Goal: Task Accomplishment & Management: Complete application form

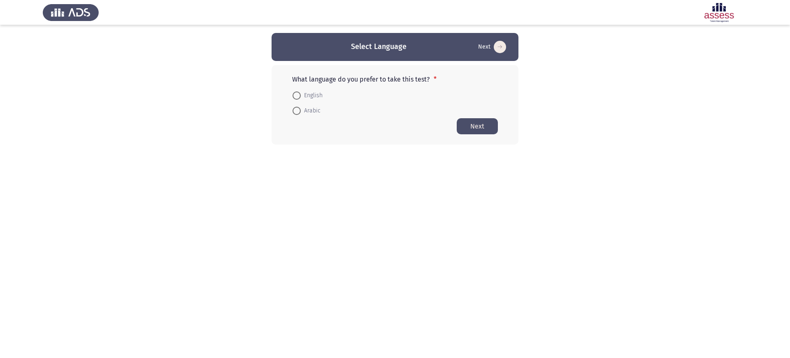
click at [321, 89] on mat-radio-button "English" at bounding box center [307, 94] width 41 height 15
click at [309, 95] on span "English" at bounding box center [312, 96] width 22 height 10
click at [301, 95] on input "English" at bounding box center [297, 95] width 8 height 8
radio input "true"
click at [473, 129] on button "Next" at bounding box center [477, 126] width 41 height 16
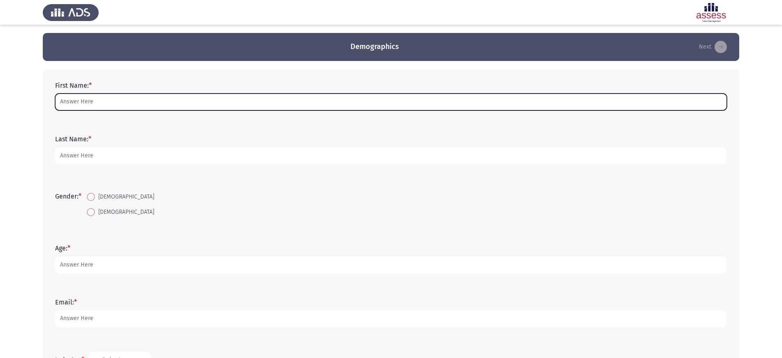
click at [275, 102] on input "First Name: *" at bounding box center [391, 101] width 672 height 17
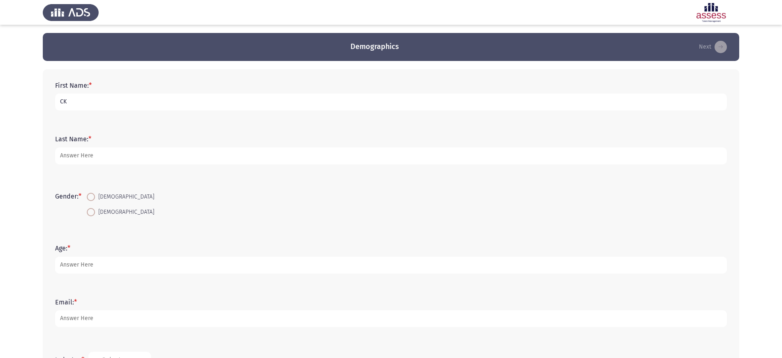
type input "CK"
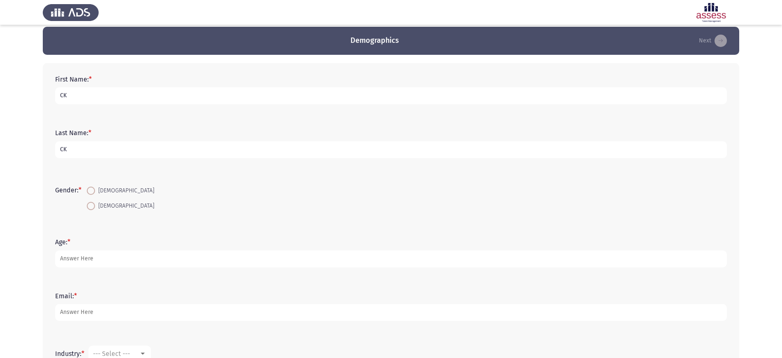
type input "CK"
click at [103, 189] on span "[DEMOGRAPHIC_DATA]" at bounding box center [124, 191] width 59 height 10
click at [95, 189] on input "[DEMOGRAPHIC_DATA]" at bounding box center [91, 190] width 8 height 8
radio input "true"
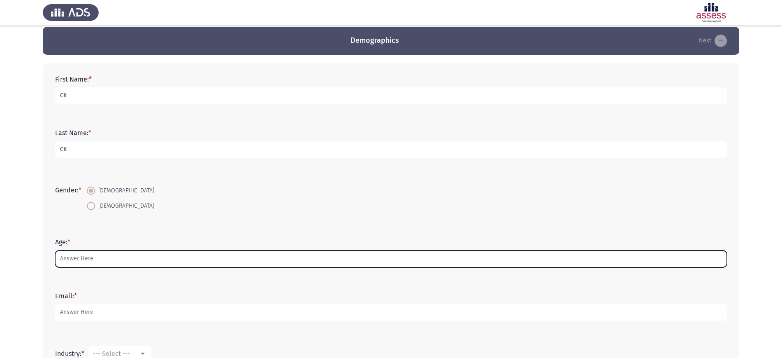
click at [95, 256] on input "Age: *" at bounding box center [391, 258] width 672 height 17
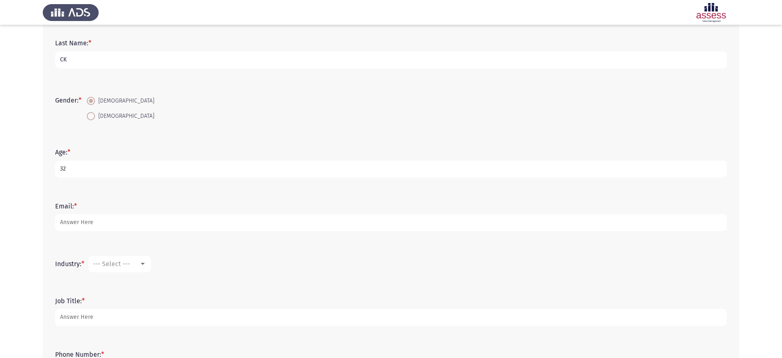
scroll to position [96, 0]
type input "32"
drag, startPoint x: 84, startPoint y: 231, endPoint x: 79, endPoint y: 221, distance: 11.4
click at [79, 221] on div "Email: *" at bounding box center [391, 216] width 680 height 37
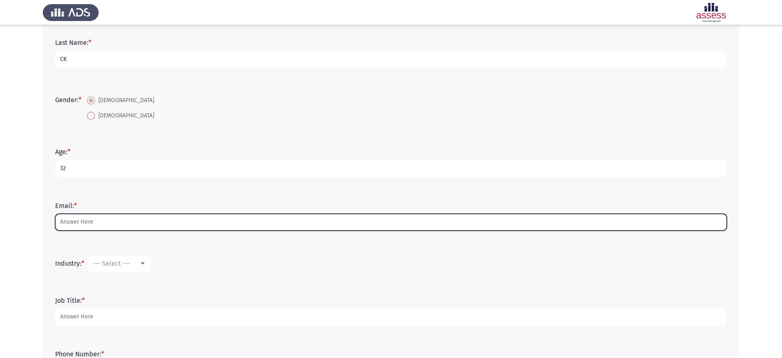
click at [79, 221] on input "Email: *" at bounding box center [391, 222] width 672 height 17
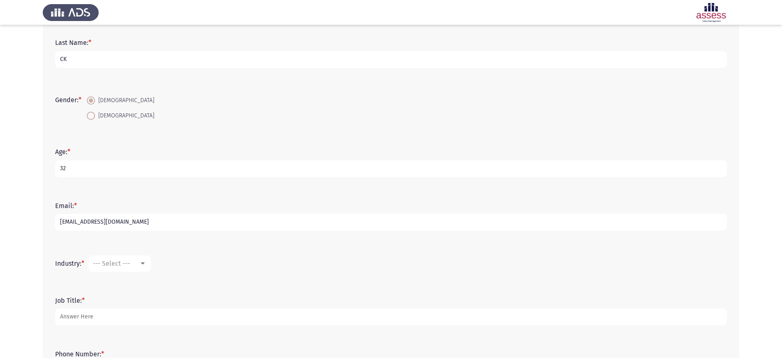
scroll to position [171, 0]
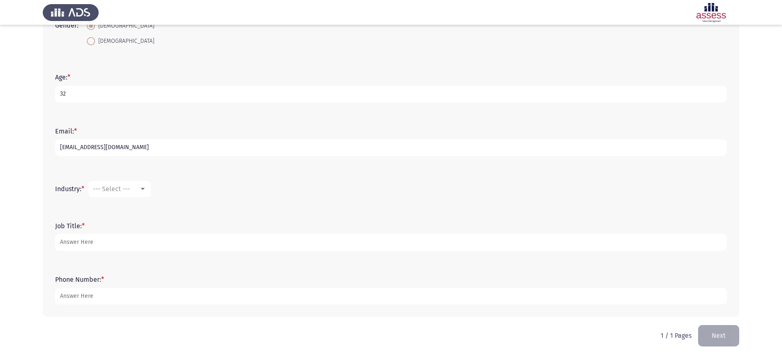
type input "[EMAIL_ADDRESS][DOMAIN_NAME]"
click at [130, 184] on mat-select "--- Select ---" at bounding box center [119, 189] width 63 height 16
click at [126, 189] on span "--- Select ---" at bounding box center [111, 189] width 37 height 8
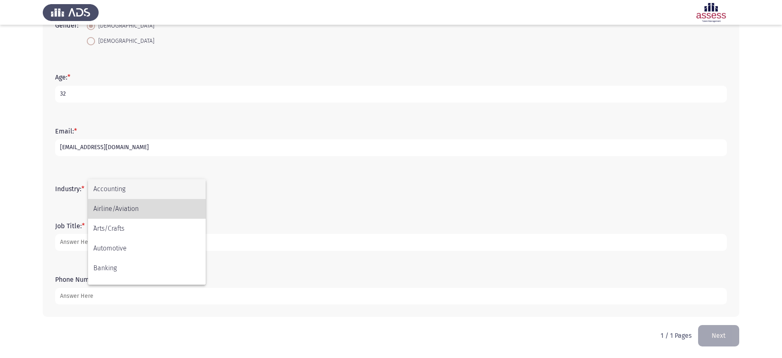
click at [126, 203] on span "Airline/Aviation" at bounding box center [146, 209] width 107 height 20
drag, startPoint x: 99, startPoint y: 251, endPoint x: 97, endPoint y: 244, distance: 8.1
click at [97, 244] on div "Job Title: *" at bounding box center [391, 236] width 680 height 37
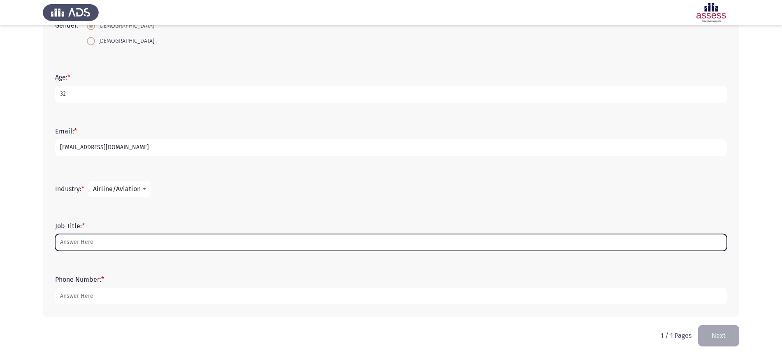
click at [97, 244] on input "Job Title: *" at bounding box center [391, 242] width 672 height 17
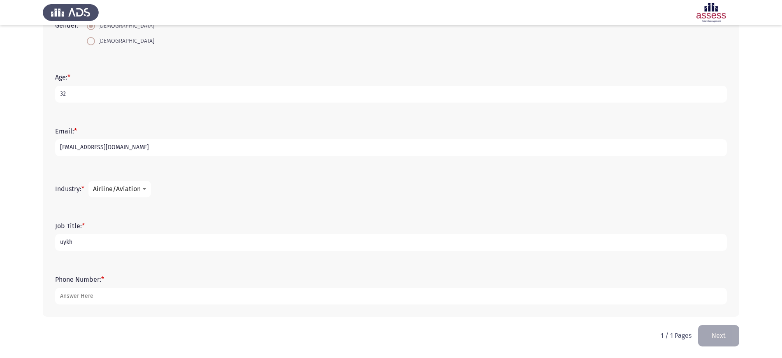
type input "uykh"
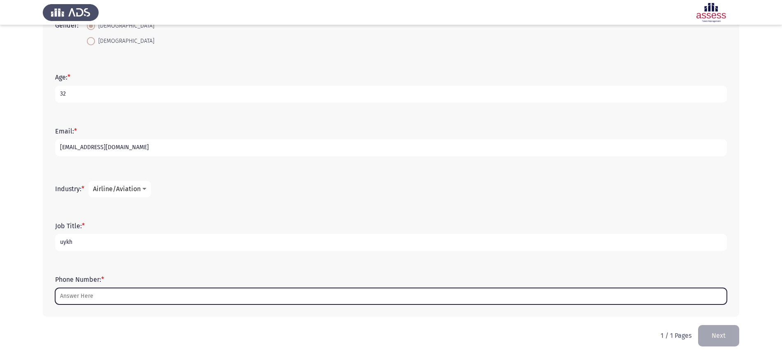
click at [82, 299] on input "Phone Number: *" at bounding box center [391, 296] width 672 height 17
drag, startPoint x: 93, startPoint y: 298, endPoint x: 18, endPoint y: 298, distance: 74.9
click at [18, 298] on app-assessment-container "Demographics Next First Name: * CK Last Name: * CK Gender: * [DEMOGRAPHIC_DATA]…" at bounding box center [391, 93] width 782 height 463
type input "011"
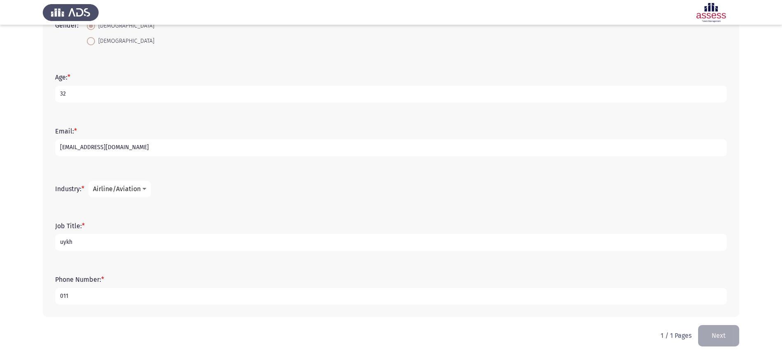
click at [60, 248] on input "uykh" at bounding box center [391, 242] width 672 height 17
type input "Product Manager"
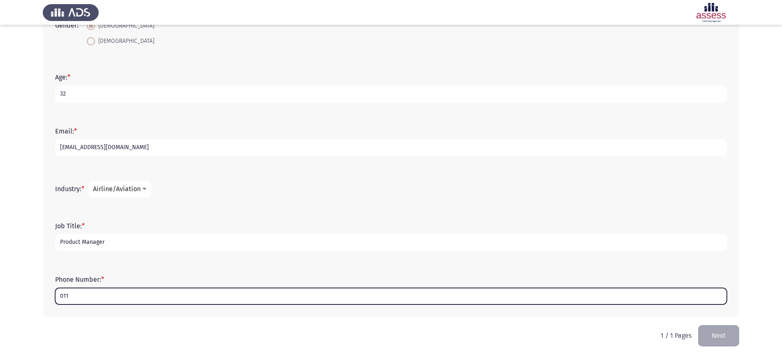
click at [80, 290] on input "011" at bounding box center [391, 296] width 672 height 17
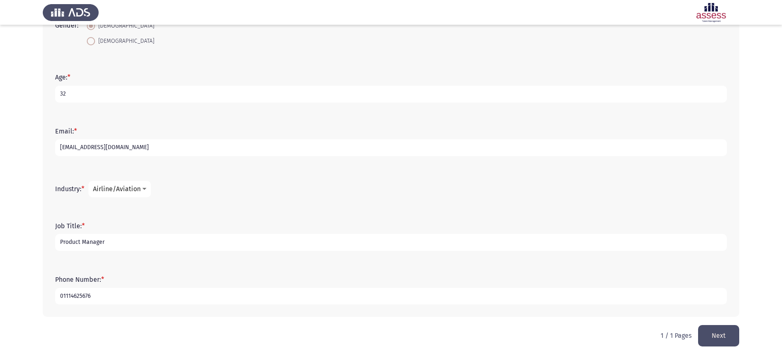
type input "01114625676"
click at [712, 336] on button "Next" at bounding box center [719, 335] width 41 height 21
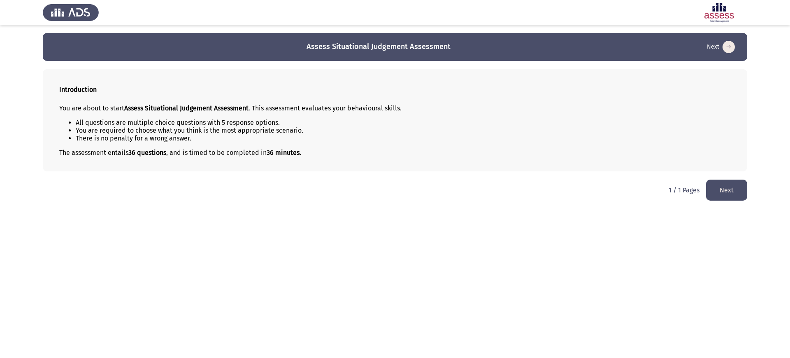
click at [719, 188] on button "Next" at bounding box center [726, 189] width 41 height 21
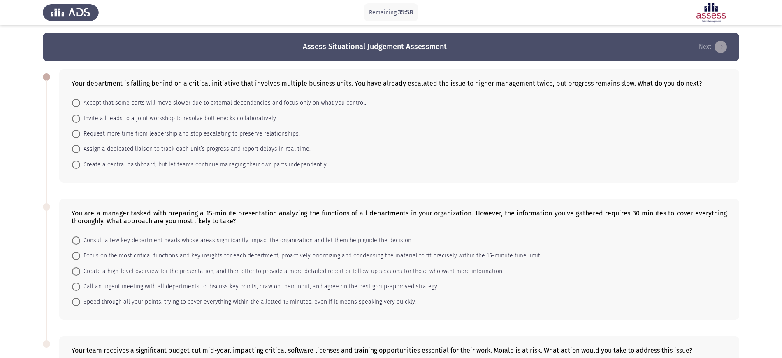
click at [169, 139] on mat-radio-button "Request more time from leadership and stop escalating to preserve relationships." at bounding box center [186, 133] width 239 height 15
click at [148, 141] on mat-radio-button "Assign a dedicated liaison to track each unit’s progress and report delays in r…" at bounding box center [191, 148] width 249 height 15
click at [142, 135] on span "Request more time from leadership and stop escalating to preserve relationships." at bounding box center [190, 134] width 220 height 10
click at [80, 135] on input "Request more time from leadership and stop escalating to preserve relationships." at bounding box center [76, 134] width 8 height 8
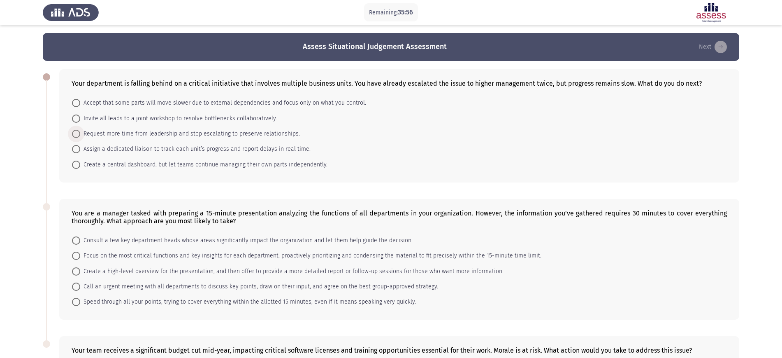
radio input "true"
click at [142, 240] on span "Consult a few key department heads whose areas significantly impact the organiz…" at bounding box center [246, 240] width 333 height 10
click at [80, 240] on input "Consult a few key department heads whose areas significantly impact the organiz…" at bounding box center [76, 240] width 8 height 8
radio input "true"
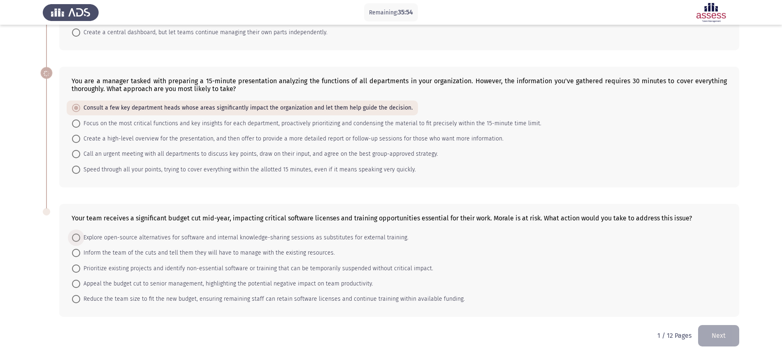
click at [143, 235] on span "Explore open-source alternatives for software and internal knowledge-sharing se…" at bounding box center [244, 238] width 328 height 10
click at [80, 235] on input "Explore open-source alternatives for software and internal knowledge-sharing se…" at bounding box center [76, 237] width 8 height 8
radio input "true"
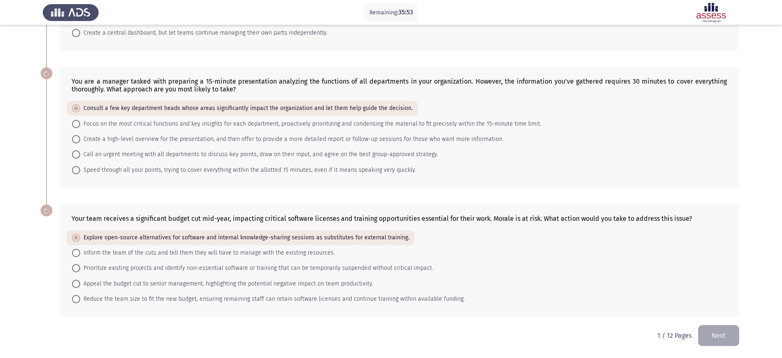
click at [726, 331] on button "Next" at bounding box center [719, 335] width 41 height 21
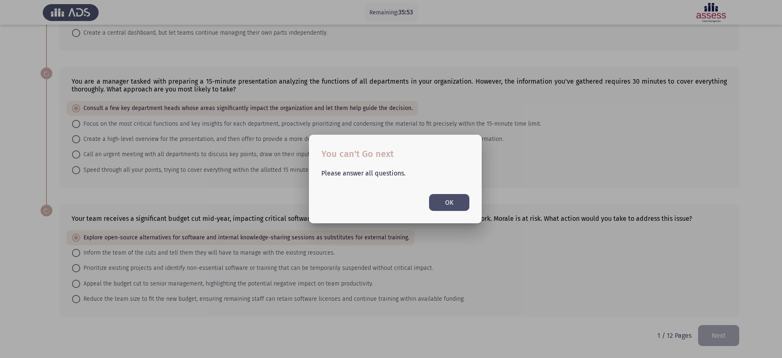
scroll to position [0, 0]
click at [445, 195] on button "OK" at bounding box center [449, 202] width 40 height 17
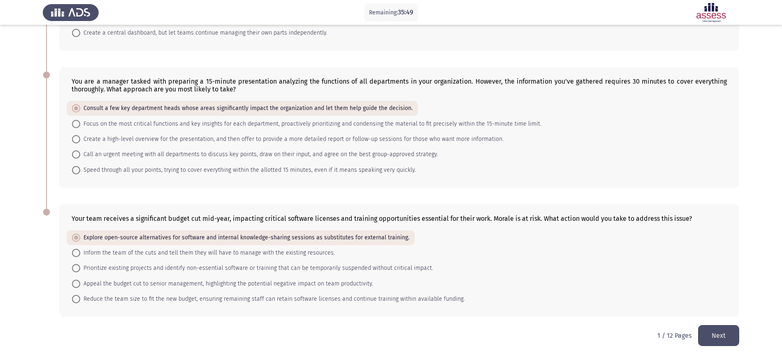
click at [722, 326] on button "Next" at bounding box center [719, 335] width 41 height 21
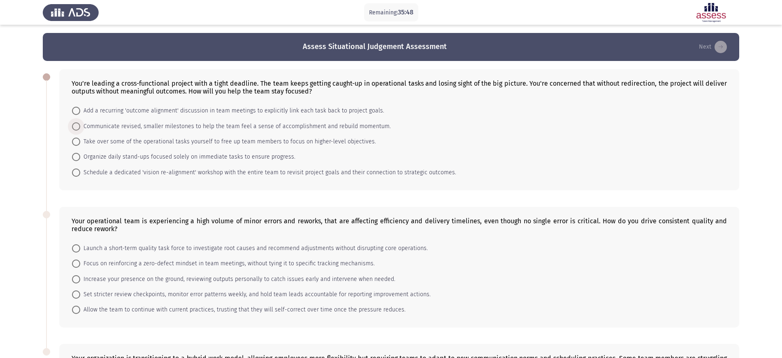
click at [246, 122] on span "Communicate revised, smaller milestones to help the team feel a sense of accomp…" at bounding box center [235, 126] width 311 height 10
click at [80, 122] on input "Communicate revised, smaller milestones to help the team feel a sense of accomp…" at bounding box center [76, 126] width 8 height 8
radio input "true"
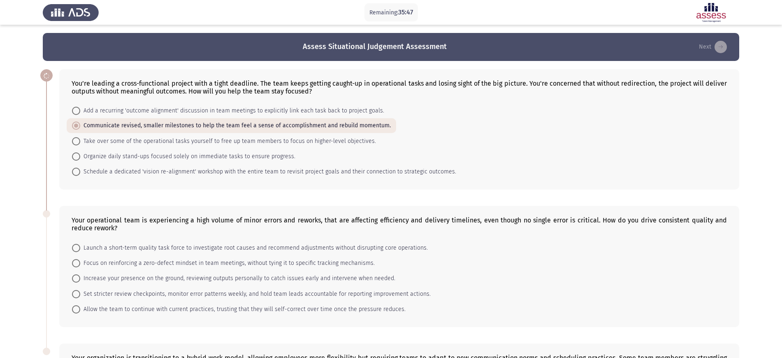
click at [220, 249] on span "Launch a short-term quality task force to investigate root causes and recommend…" at bounding box center [254, 248] width 348 height 10
click at [80, 249] on input "Launch a short-term quality task force to investigate root causes and recommend…" at bounding box center [76, 248] width 8 height 8
radio input "true"
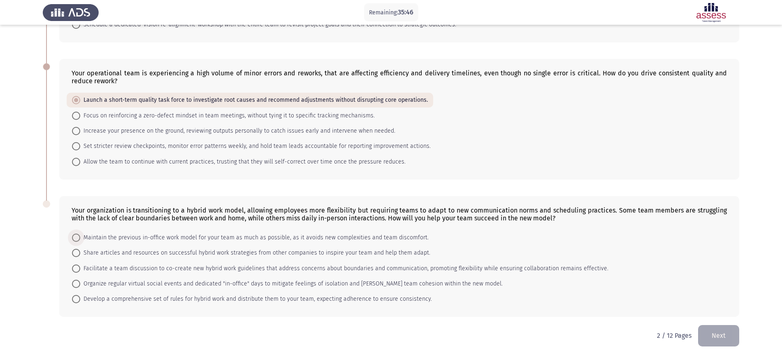
click at [214, 234] on span "Maintain the previous in-office work model for your team as much as possible, a…" at bounding box center [254, 238] width 349 height 10
click at [80, 234] on input "Maintain the previous in-office work model for your team as much as possible, a…" at bounding box center [76, 237] width 8 height 8
radio input "true"
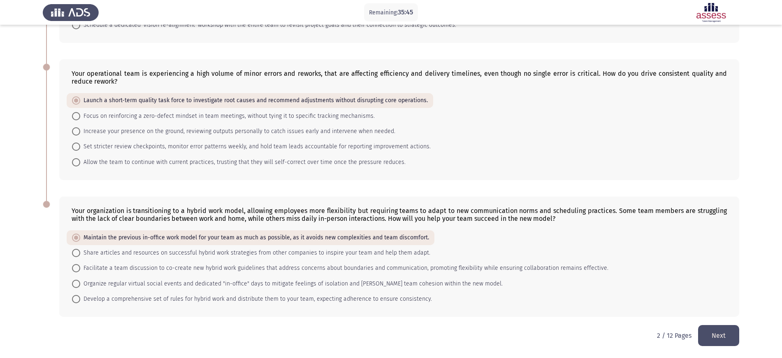
click at [716, 333] on button "Next" at bounding box center [719, 335] width 41 height 21
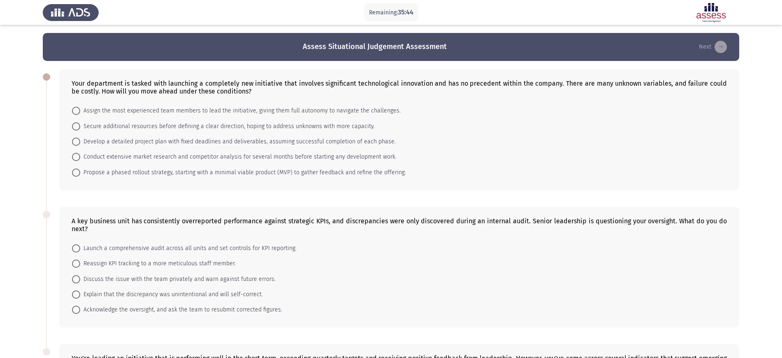
click at [219, 135] on mat-radio-button "Develop a detailed project plan with fixed deadlines and deliverables, assuming…" at bounding box center [234, 141] width 335 height 15
click at [213, 144] on span "Develop a detailed project plan with fixed deadlines and deliverables, assuming…" at bounding box center [238, 142] width 316 height 10
click at [80, 144] on input "Develop a detailed project plan with fixed deadlines and deliverables, assuming…" at bounding box center [76, 141] width 8 height 8
radio input "true"
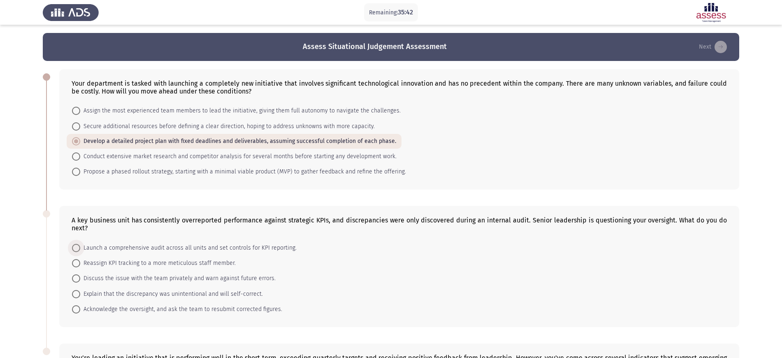
click at [189, 247] on span "Launch a comprehensive audit across all units and set controls for KPI reportin…" at bounding box center [188, 248] width 217 height 10
click at [80, 247] on input "Launch a comprehensive audit across all units and set controls for KPI reportin…" at bounding box center [76, 248] width 8 height 8
radio input "true"
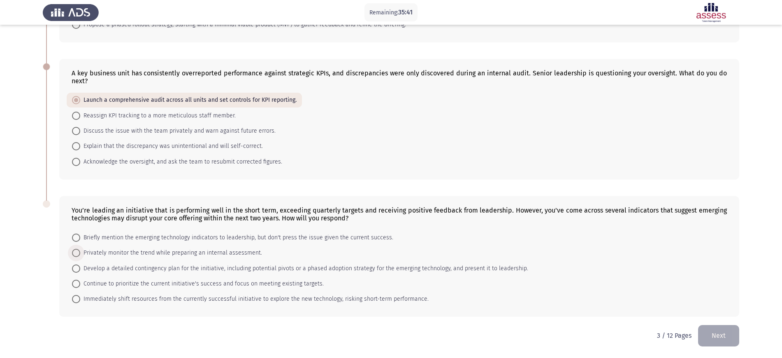
click at [201, 256] on span "Privately monitor the trend while preparing an internal assessment." at bounding box center [171, 253] width 182 height 10
click at [80, 256] on input "Privately monitor the trend while preparing an internal assessment." at bounding box center [76, 253] width 8 height 8
radio input "true"
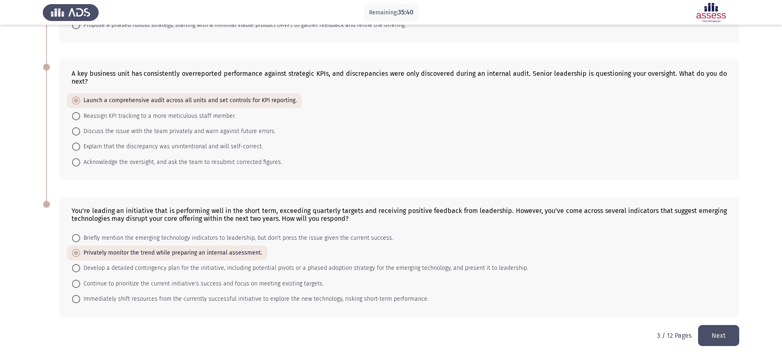
click at [719, 327] on button "Next" at bounding box center [719, 335] width 41 height 21
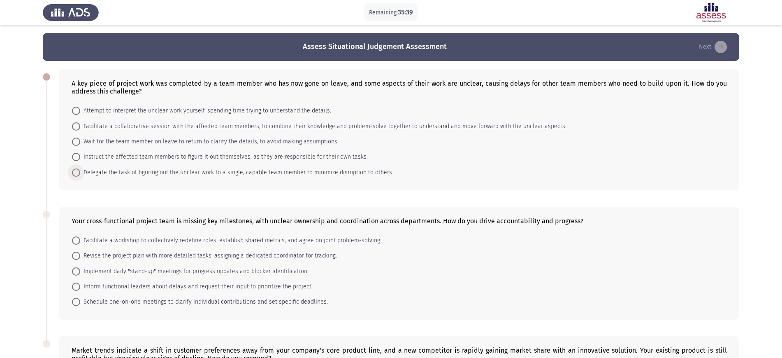
click at [242, 168] on span "Delegate the task of figuring out the unclear work to a single, capable team me…" at bounding box center [236, 173] width 313 height 10
click at [80, 168] on input "Delegate the task of figuring out the unclear work to a single, capable team me…" at bounding box center [76, 172] width 8 height 8
radio input "true"
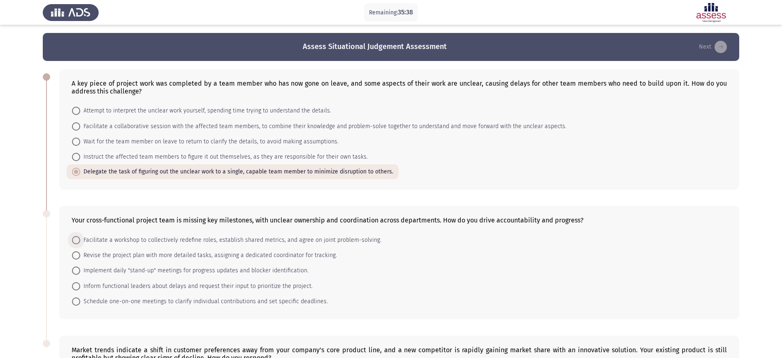
click at [219, 242] on span "Facilitate a workshop to collectively redefine roles, establish shared metrics,…" at bounding box center [230, 240] width 301 height 10
click at [80, 242] on input "Facilitate a workshop to collectively redefine roles, establish shared metrics,…" at bounding box center [76, 240] width 8 height 8
radio input "true"
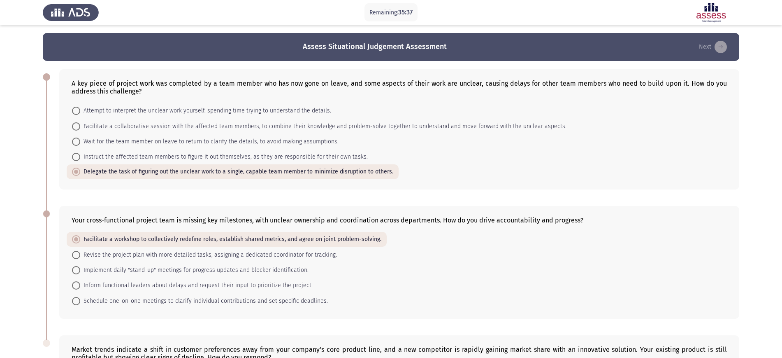
scroll to position [139, 0]
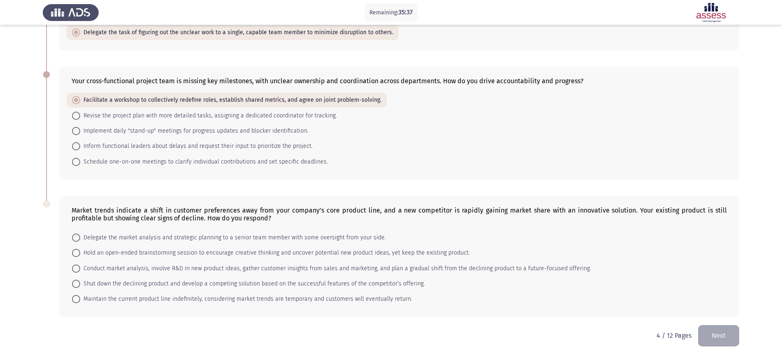
click at [214, 247] on mat-radio-button "Hold an open-ended brainstorming session to encourage creative thinking and unc…" at bounding box center [271, 252] width 409 height 15
click at [267, 252] on span "Hold an open-ended brainstorming session to encourage creative thinking and unc…" at bounding box center [275, 253] width 390 height 10
click at [80, 252] on input "Hold an open-ended brainstorming session to encourage creative thinking and unc…" at bounding box center [76, 253] width 8 height 8
radio input "true"
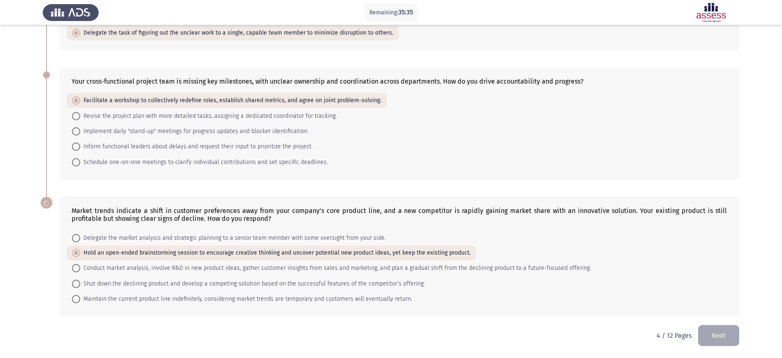
scroll to position [139, 0]
click at [726, 335] on button "Next" at bounding box center [719, 335] width 41 height 21
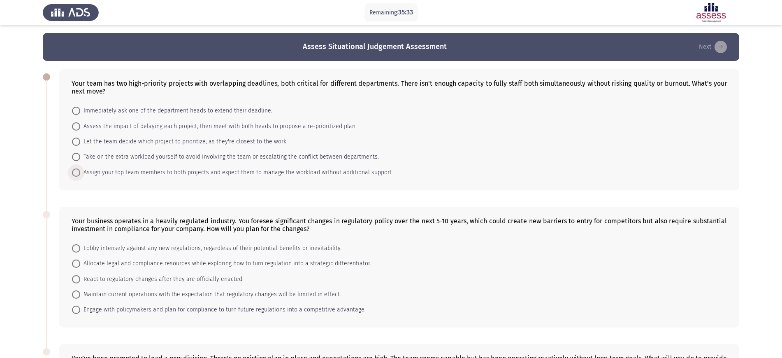
click at [263, 172] on span "Assign your top team members to both projects and expect them to manage the wor…" at bounding box center [236, 173] width 313 height 10
click at [80, 172] on input "Assign your top team members to both projects and expect them to manage the wor…" at bounding box center [76, 172] width 8 height 8
radio input "true"
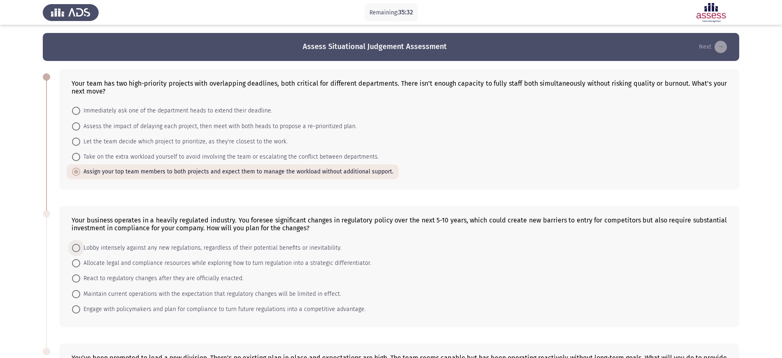
click at [207, 245] on span "Lobby intensely against any new regulations, regardless of their potential bene…" at bounding box center [210, 248] width 261 height 10
click at [80, 245] on input "Lobby intensely against any new regulations, regardless of their potential bene…" at bounding box center [76, 248] width 8 height 8
radio input "true"
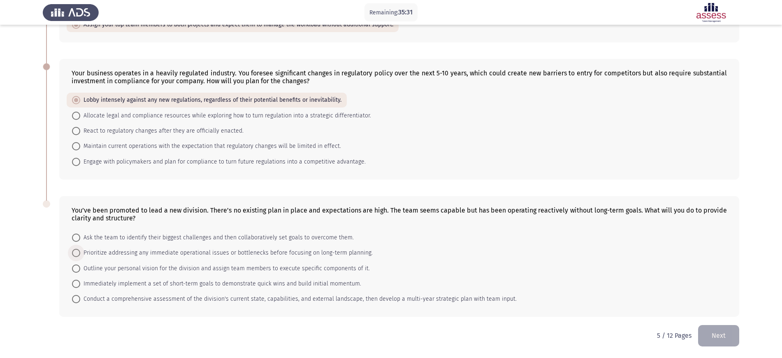
click at [195, 250] on span "Prioritize addressing any immediate operational issues or bottlenecks before fo…" at bounding box center [226, 253] width 293 height 10
click at [80, 250] on input "Prioritize addressing any immediate operational issues or bottlenecks before fo…" at bounding box center [76, 253] width 8 height 8
radio input "true"
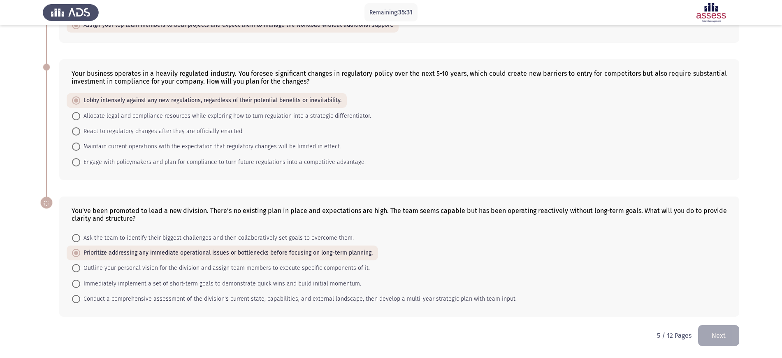
scroll to position [147, 0]
click at [738, 339] on button "Next" at bounding box center [719, 335] width 41 height 21
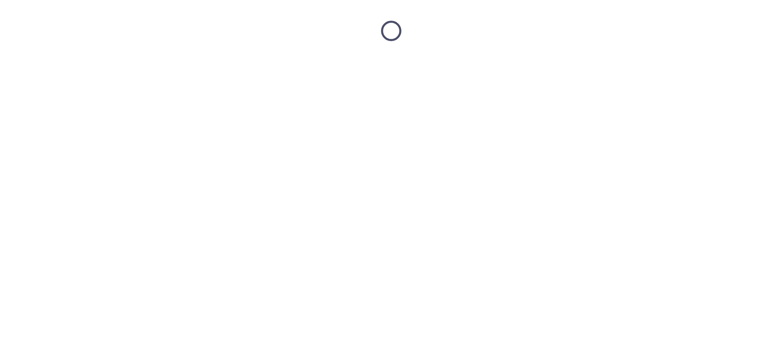
scroll to position [0, 0]
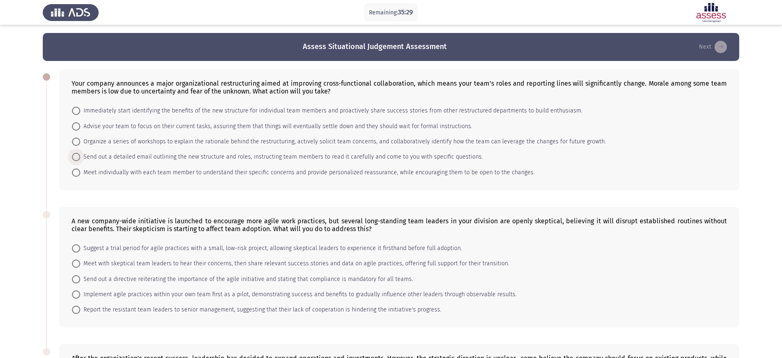
click at [211, 155] on span "Send out a detailed email outlining the new structure and roles, instructing te…" at bounding box center [281, 157] width 403 height 10
click at [80, 155] on input "Send out a detailed email outlining the new structure and roles, instructing te…" at bounding box center [76, 157] width 8 height 8
radio input "true"
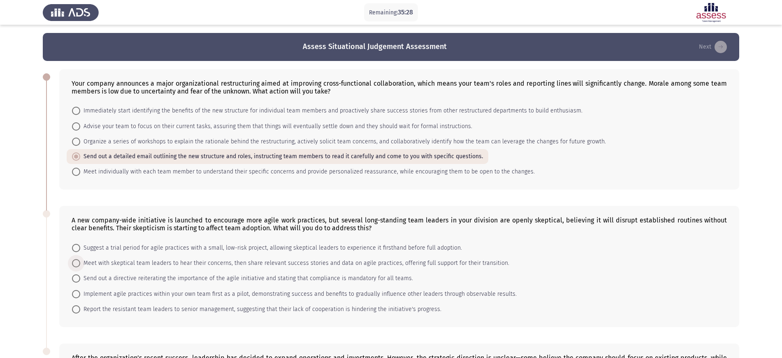
click at [176, 265] on span "Meet with skeptical team leaders to hear their concerns, then share relevant su…" at bounding box center [294, 263] width 429 height 10
click at [80, 265] on input "Meet with skeptical team leaders to hear their concerns, then share relevant su…" at bounding box center [76, 263] width 8 height 8
radio input "true"
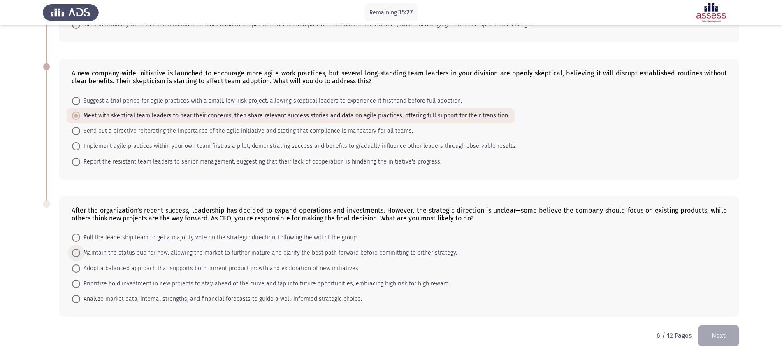
click at [168, 257] on span "Maintain the status quo for now, allowing the market to further mature and clar…" at bounding box center [268, 253] width 377 height 10
click at [80, 257] on input "Maintain the status quo for now, allowing the market to further mature and clar…" at bounding box center [76, 253] width 8 height 8
radio input "true"
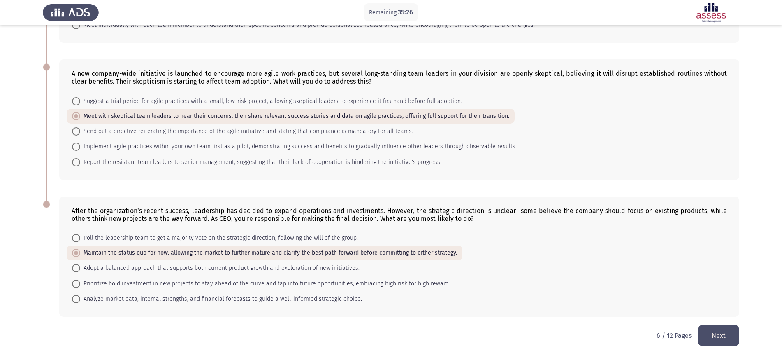
click at [720, 340] on button "Next" at bounding box center [719, 335] width 41 height 21
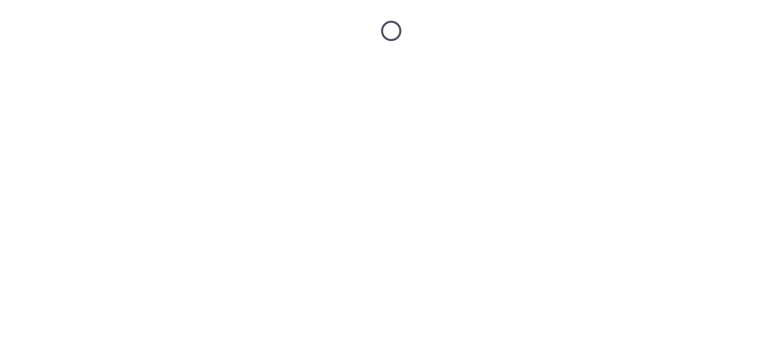
scroll to position [0, 0]
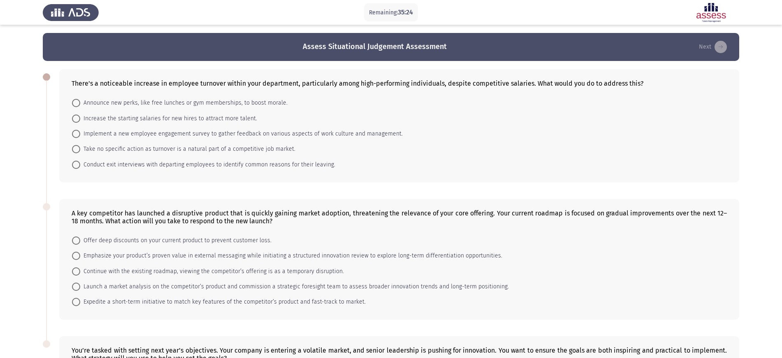
click at [193, 158] on mat-radio-button "Conduct exit interviews with departing employees to identify common reasons for…" at bounding box center [204, 163] width 274 height 15
click at [187, 165] on span "Conduct exit interviews with departing employees to identify common reasons for…" at bounding box center [207, 165] width 255 height 10
click at [80, 165] on input "Conduct exit interviews with departing employees to identify common reasons for…" at bounding box center [76, 165] width 8 height 8
radio input "true"
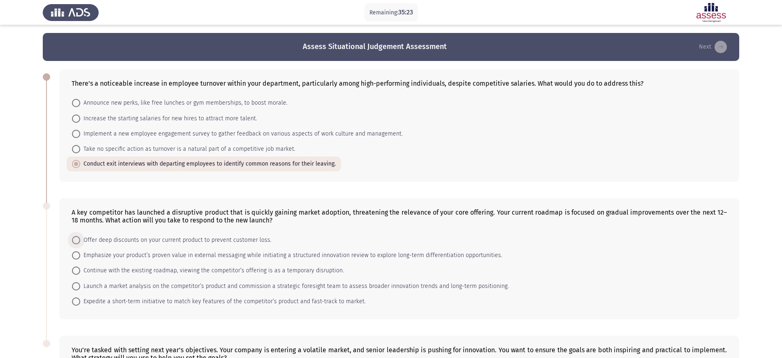
click at [167, 239] on span "Offer deep discounts on your current product to prevent customer loss." at bounding box center [175, 240] width 191 height 10
click at [80, 239] on input "Offer deep discounts on your current product to prevent customer loss." at bounding box center [76, 240] width 8 height 8
radio input "true"
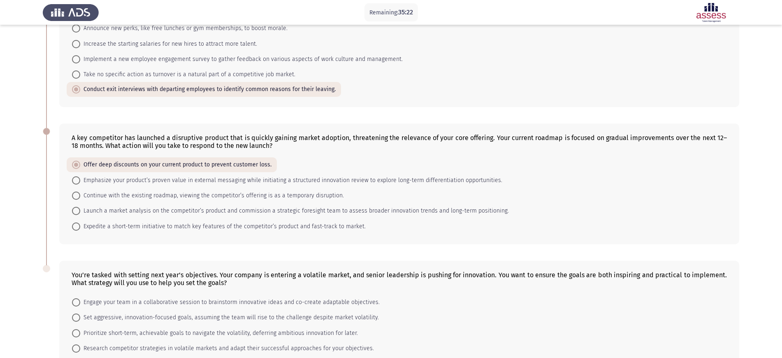
scroll to position [78, 0]
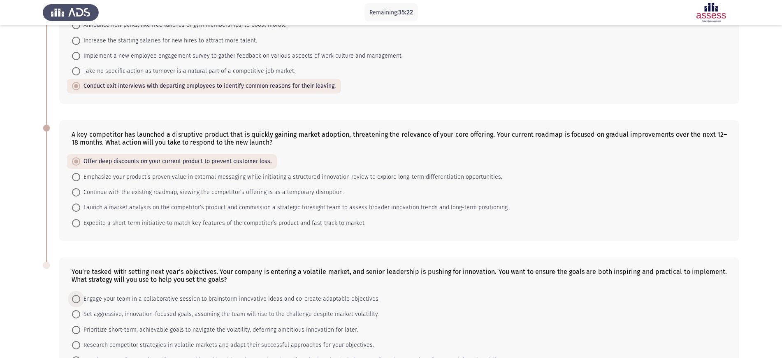
click at [159, 300] on span "Engage your team in a collaborative session to brainstorm innovative ideas and …" at bounding box center [230, 299] width 300 height 10
click at [80, 300] on input "Engage your team in a collaborative session to brainstorm innovative ideas and …" at bounding box center [76, 299] width 8 height 8
radio input "true"
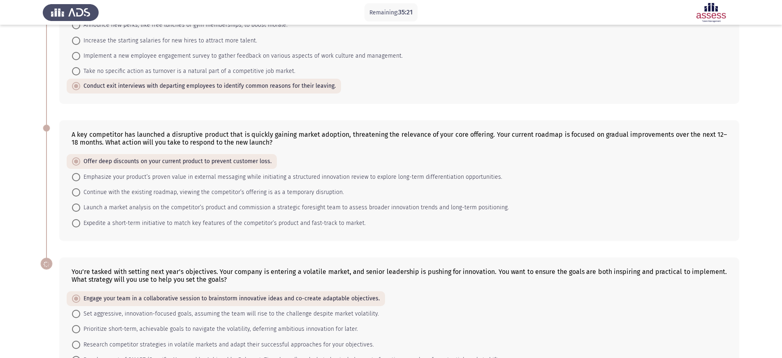
scroll to position [139, 0]
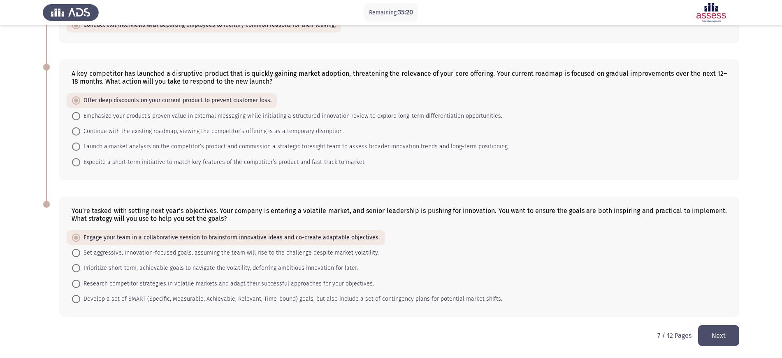
click at [722, 345] on button "Next" at bounding box center [719, 335] width 41 height 21
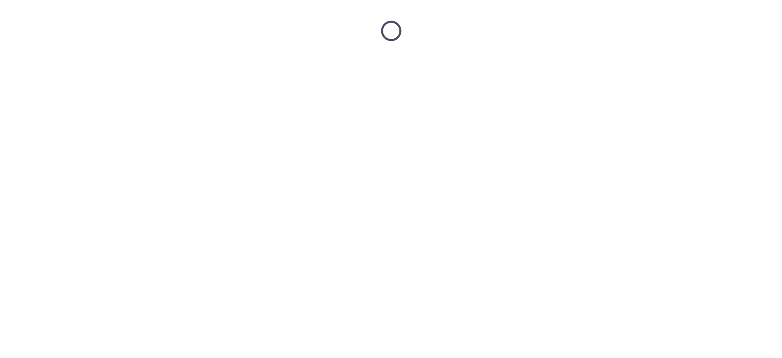
scroll to position [0, 0]
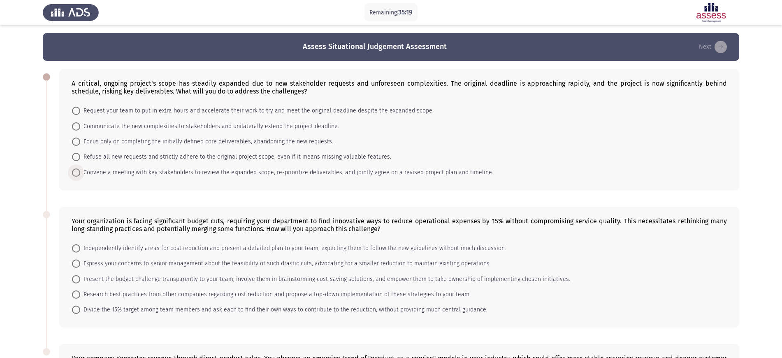
click at [178, 171] on span "Convene a meeting with key stakeholders to review the expanded scope, re-priori…" at bounding box center [286, 173] width 413 height 10
click at [80, 171] on input "Convene a meeting with key stakeholders to review the expanded scope, re-priori…" at bounding box center [76, 172] width 8 height 8
radio input "true"
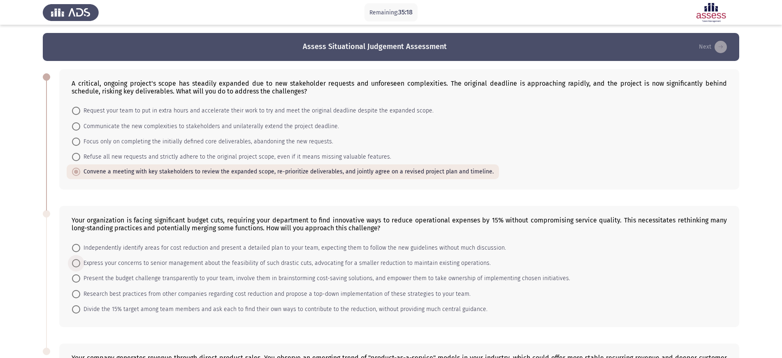
click at [157, 259] on span "Express your concerns to senior management about the feasibility of such drasti…" at bounding box center [285, 263] width 411 height 10
click at [80, 259] on input "Express your concerns to senior management about the feasibility of such drasti…" at bounding box center [76, 263] width 8 height 8
radio input "true"
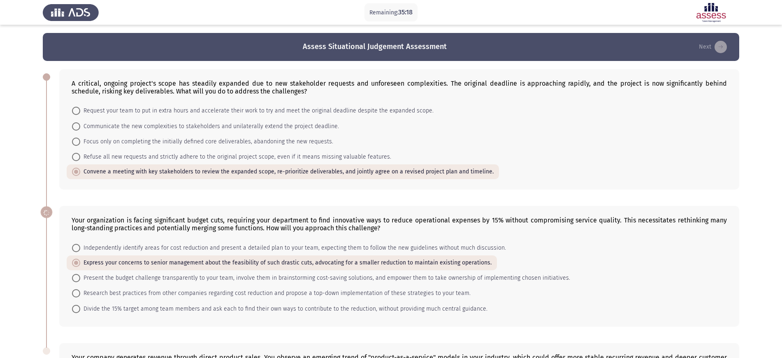
scroll to position [147, 0]
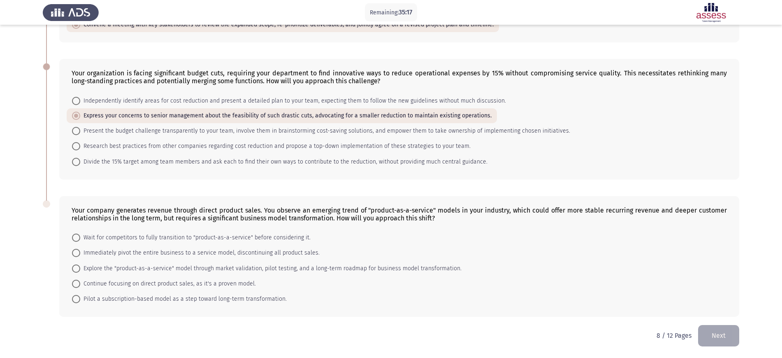
drag, startPoint x: 144, startPoint y: 261, endPoint x: 137, endPoint y: 263, distance: 7.3
click at [137, 263] on mat-radio-button "Explore the "product-as-a-service" model through market validation, pilot testi…" at bounding box center [267, 267] width 400 height 15
click at [137, 263] on span "Explore the "product-as-a-service" model through market validation, pilot testi…" at bounding box center [271, 268] width 382 height 10
click at [80, 264] on input "Explore the "product-as-a-service" model through market validation, pilot testi…" at bounding box center [76, 268] width 8 height 8
radio input "true"
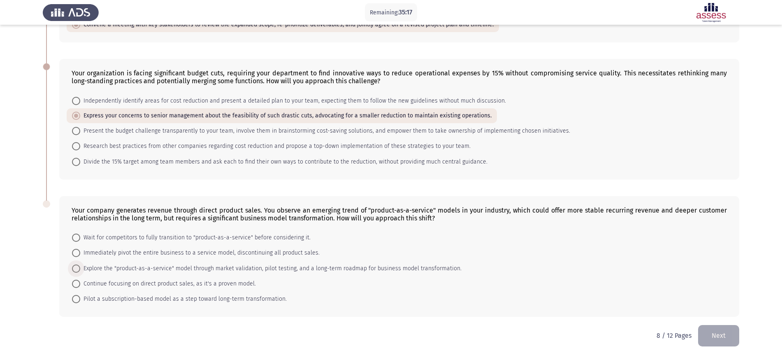
scroll to position [147, 0]
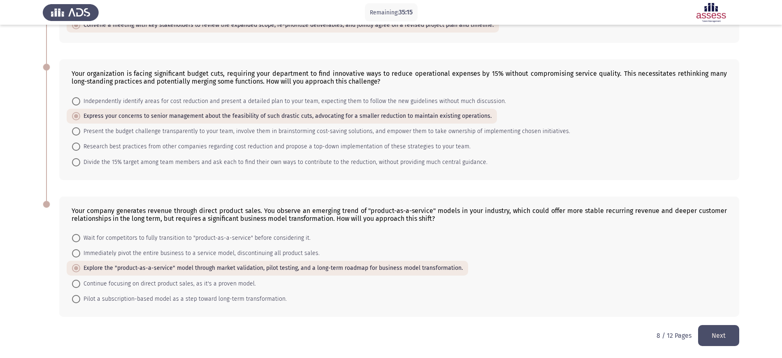
click at [712, 333] on button "Next" at bounding box center [719, 335] width 41 height 21
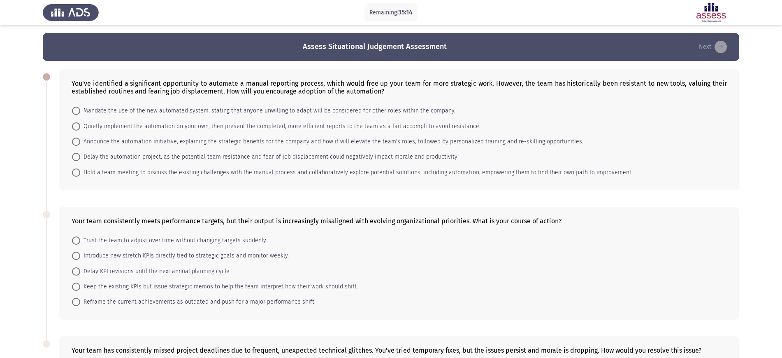
click at [254, 169] on span "Hold a team meeting to discuss the existing challenges with the manual process …" at bounding box center [356, 173] width 553 height 10
click at [80, 169] on input "Hold a team meeting to discuss the existing challenges with the manual process …" at bounding box center [76, 172] width 8 height 8
radio input "true"
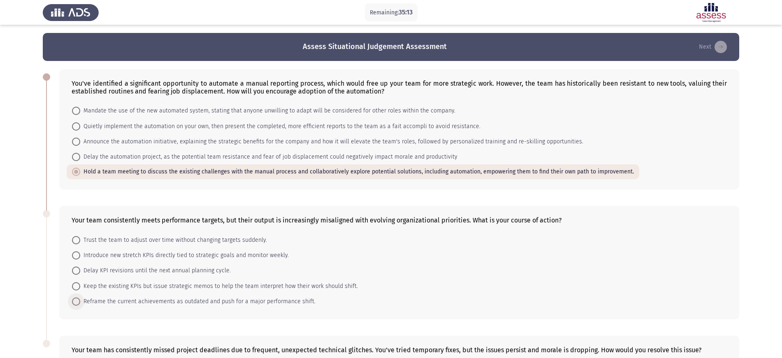
click at [202, 305] on span "Reframe the current achievements as outdated and push for a major performance s…" at bounding box center [197, 301] width 235 height 10
click at [80, 305] on input "Reframe the current achievements as outdated and push for a major performance s…" at bounding box center [76, 301] width 8 height 8
radio input "true"
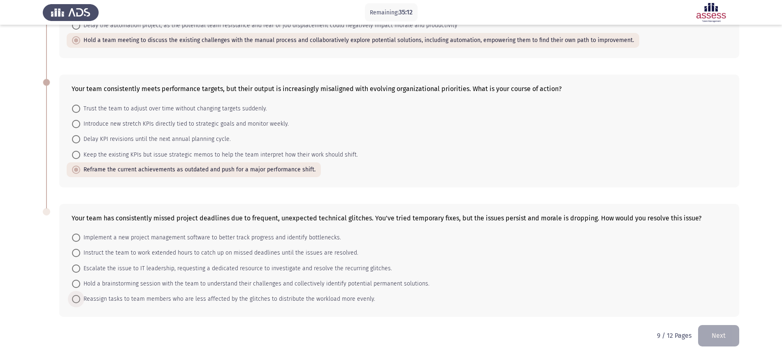
click at [196, 295] on span "Reassign tasks to team members who are less affected by the glitches to distrib…" at bounding box center [227, 299] width 295 height 10
click at [80, 295] on input "Reassign tasks to team members who are less affected by the glitches to distrib…" at bounding box center [76, 299] width 8 height 8
radio input "true"
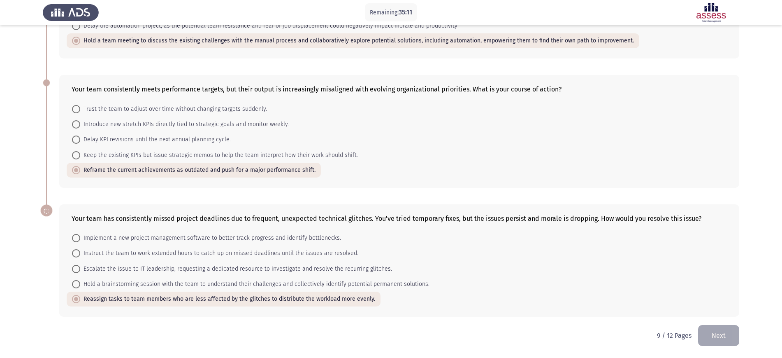
scroll to position [131, 0]
click at [717, 333] on button "Next" at bounding box center [719, 335] width 41 height 21
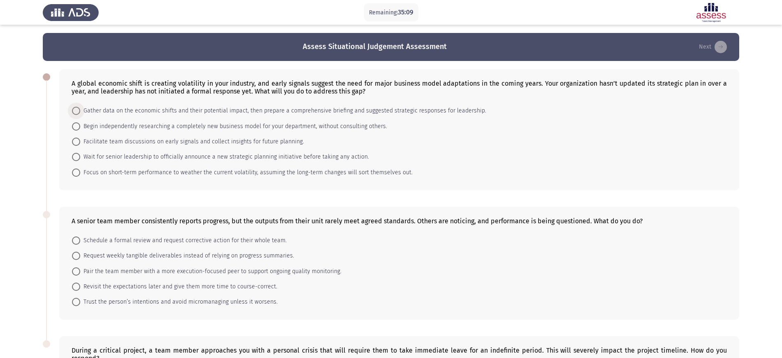
click at [207, 112] on span "Gather data on the economic shifts and their potential impact, then prepare a c…" at bounding box center [283, 111] width 406 height 10
click at [80, 112] on input "Gather data on the economic shifts and their potential impact, then prepare a c…" at bounding box center [76, 111] width 8 height 8
radio input "true"
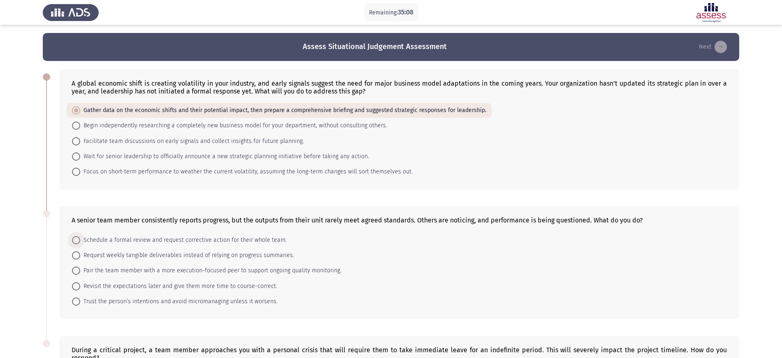
click at [174, 243] on span "Schedule a formal review and request corrective action for their whole team." at bounding box center [183, 240] width 207 height 10
click at [80, 243] on input "Schedule a formal review and request corrective action for their whole team." at bounding box center [76, 240] width 8 height 8
radio input "true"
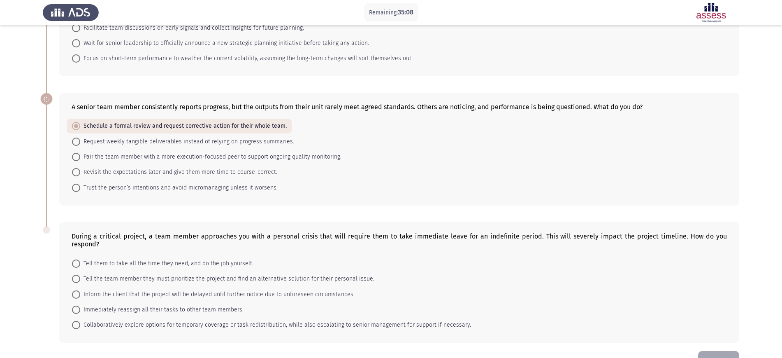
scroll to position [117, 0]
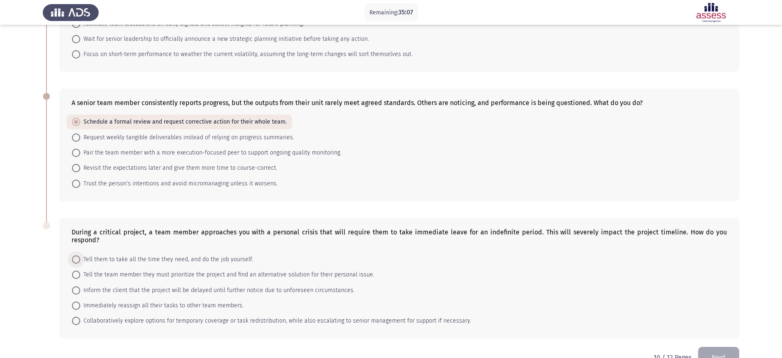
click at [165, 255] on span "Tell them to take all the time they need, and do the job yourself." at bounding box center [166, 259] width 173 height 10
click at [80, 255] on input "Tell them to take all the time they need, and do the job yourself." at bounding box center [76, 259] width 8 height 8
radio input "true"
click at [718, 350] on button "Next" at bounding box center [719, 356] width 41 height 21
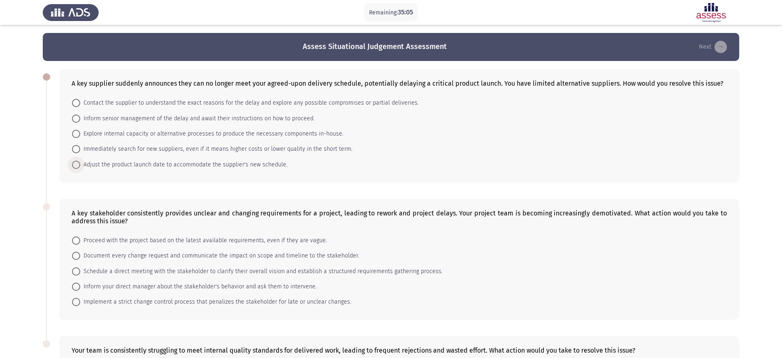
click at [210, 162] on span "Adjust the product launch date to accommodate the supplier's new schedule." at bounding box center [183, 165] width 207 height 10
click at [80, 162] on input "Adjust the product launch date to accommodate the supplier's new schedule." at bounding box center [76, 165] width 8 height 8
radio input "true"
click at [179, 242] on span "Proceed with the project based on the latest available requirements, even if th…" at bounding box center [203, 240] width 247 height 10
click at [80, 242] on input "Proceed with the project based on the latest available requirements, even if th…" at bounding box center [76, 240] width 8 height 8
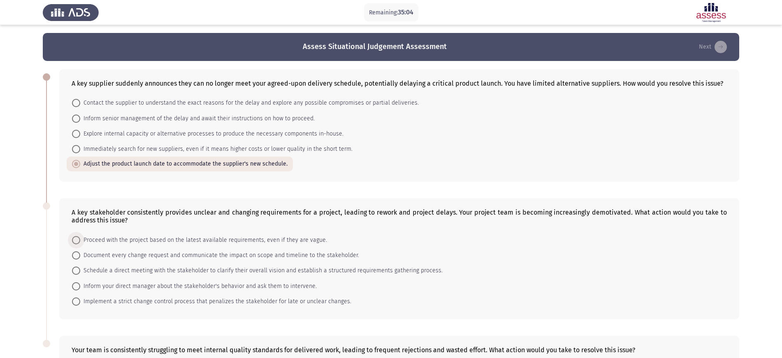
radio input "true"
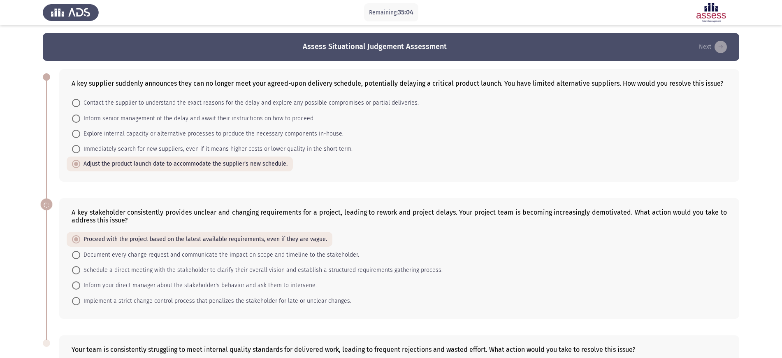
scroll to position [131, 0]
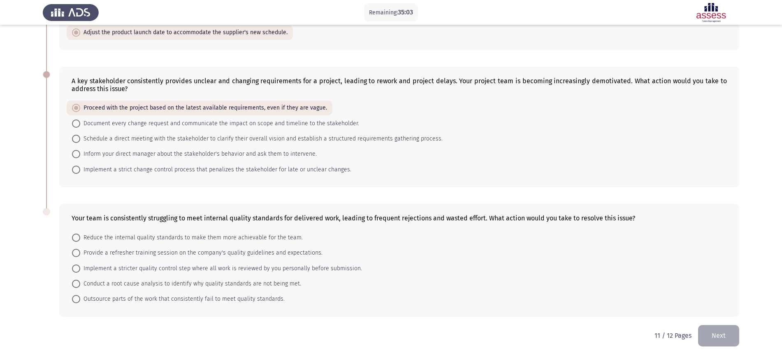
click at [173, 263] on mat-radio-button "Implement a stricter quality control step where all work is reviewed by you per…" at bounding box center [217, 267] width 301 height 15
click at [175, 265] on span "Implement a stricter quality control step where all work is reviewed by you per…" at bounding box center [221, 268] width 282 height 10
click at [80, 265] on input "Implement a stricter quality control step where all work is reviewed by you per…" at bounding box center [76, 268] width 8 height 8
radio input "true"
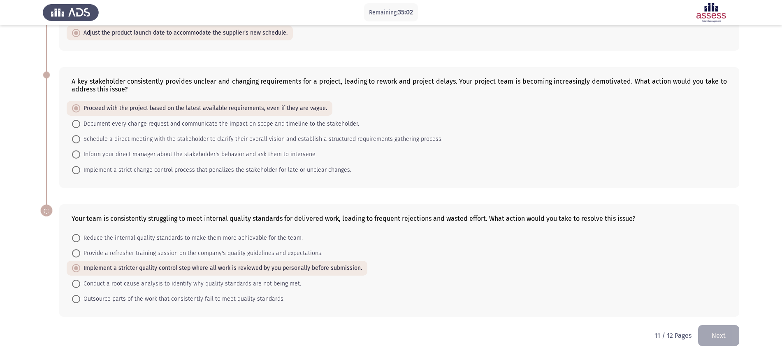
scroll to position [131, 0]
click at [716, 332] on button "Next" at bounding box center [719, 335] width 41 height 21
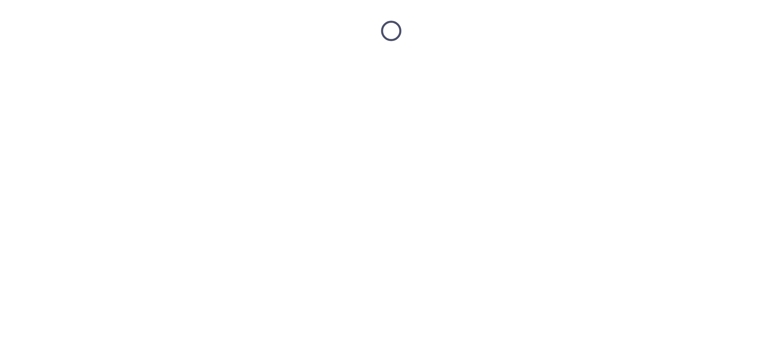
scroll to position [0, 0]
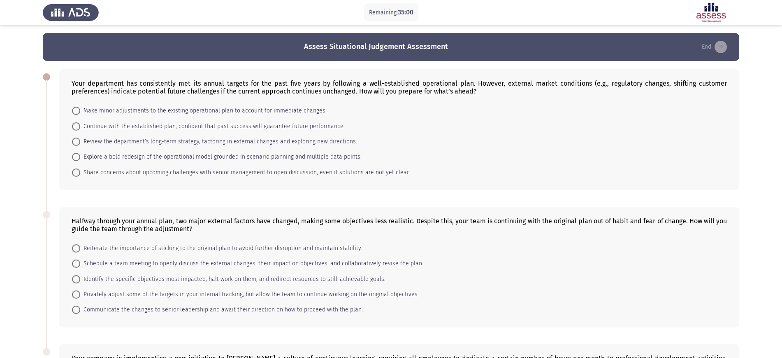
click at [220, 165] on mat-radio-button "Share concerns about upcoming challenges with senior management to open discuss…" at bounding box center [241, 171] width 349 height 15
click at [215, 171] on span "Share concerns about upcoming challenges with senior management to open discuss…" at bounding box center [245, 173] width 330 height 10
click at [80, 171] on input "Share concerns about upcoming challenges with senior management to open discuss…" at bounding box center [76, 172] width 8 height 8
radio input "true"
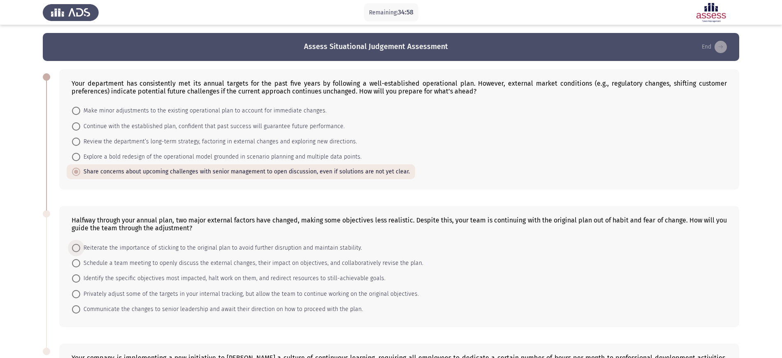
click at [200, 249] on span "Reiterate the importance of sticking to the original plan to avoid further disr…" at bounding box center [221, 248] width 282 height 10
click at [80, 249] on input "Reiterate the importance of sticking to the original plan to avoid further disr…" at bounding box center [76, 248] width 8 height 8
radio input "true"
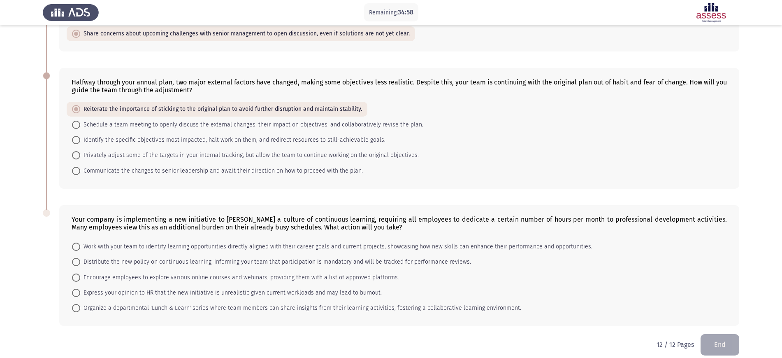
scroll to position [138, 0]
drag, startPoint x: 200, startPoint y: 253, endPoint x: 198, endPoint y: 258, distance: 4.7
click at [198, 258] on mat-radio-button "Distribute the new policy on continuous learning, informing your team that part…" at bounding box center [272, 261] width 410 height 15
click at [198, 258] on span "Distribute the new policy on continuous learning, informing your team that part…" at bounding box center [275, 261] width 391 height 10
click at [80, 258] on input "Distribute the new policy on continuous learning, informing your team that part…" at bounding box center [76, 261] width 8 height 8
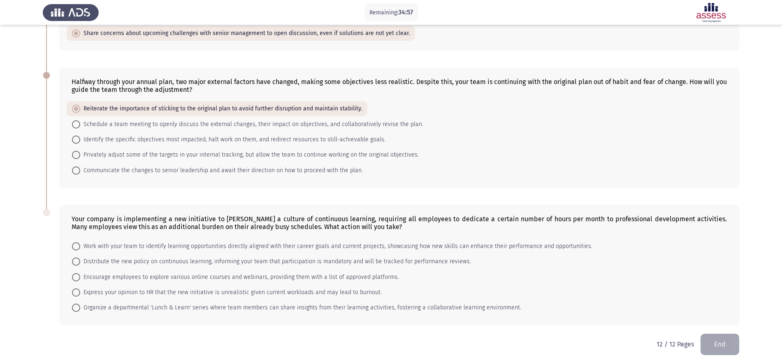
radio input "true"
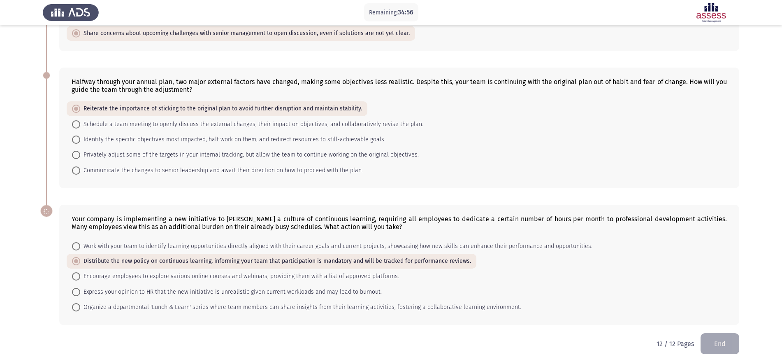
scroll to position [147, 0]
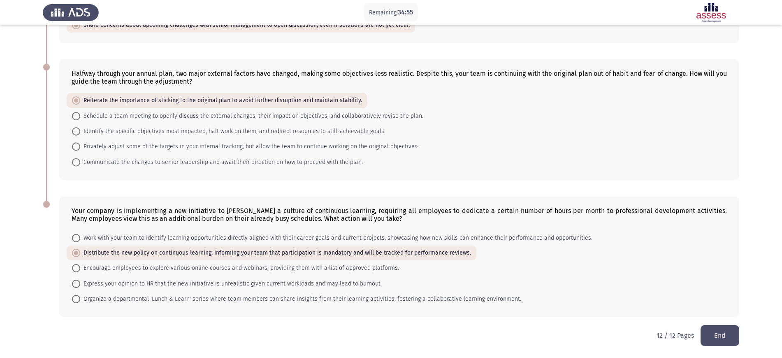
click at [713, 338] on button "End" at bounding box center [720, 335] width 39 height 21
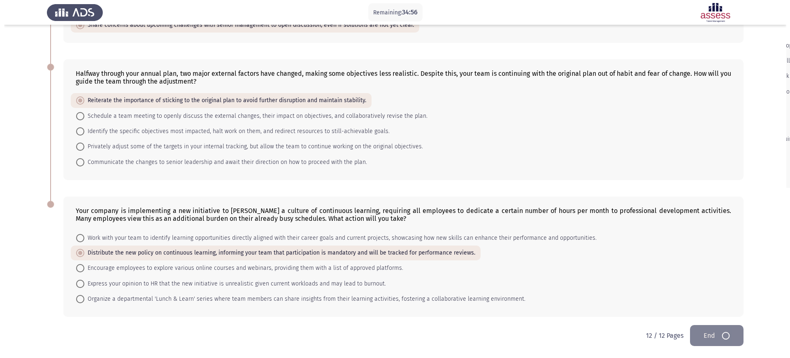
scroll to position [0, 0]
